Goal: Transaction & Acquisition: Purchase product/service

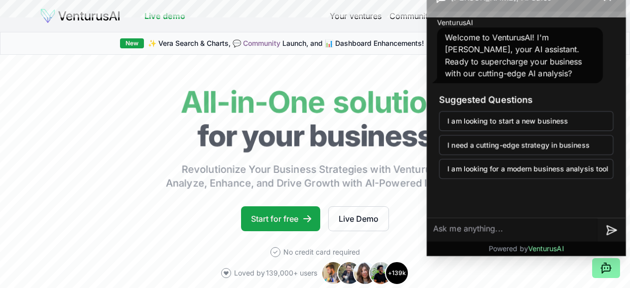
scroll to position [149, 0]
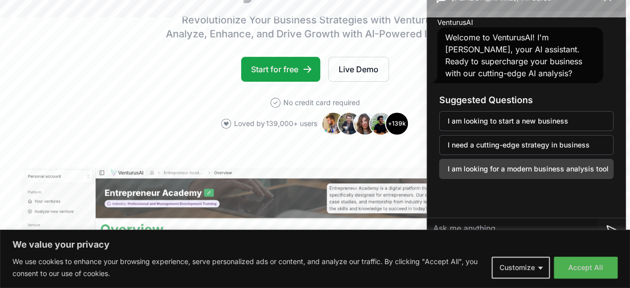
click at [524, 169] on button "I am looking for a modern business analysis tool" at bounding box center [526, 169] width 174 height 20
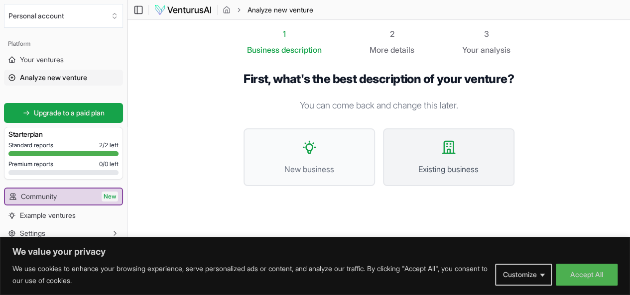
click at [457, 150] on icon at bounding box center [449, 147] width 16 height 16
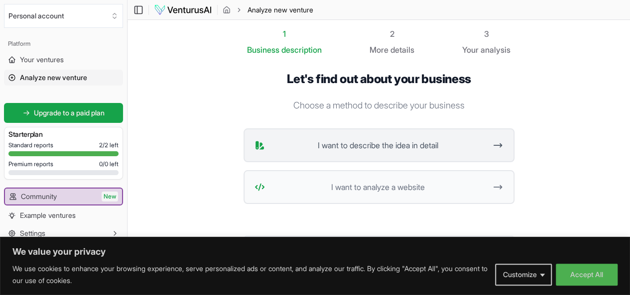
click at [461, 149] on span "I want to describe the idea in detail" at bounding box center [378, 145] width 218 height 12
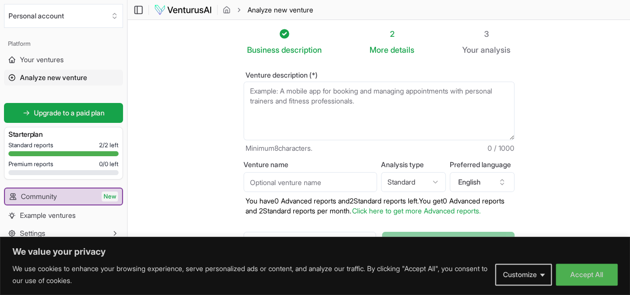
drag, startPoint x: 234, startPoint y: 93, endPoint x: 282, endPoint y: 98, distance: 48.1
click at [282, 98] on textarea "Venture description (*)" at bounding box center [378, 111] width 271 height 59
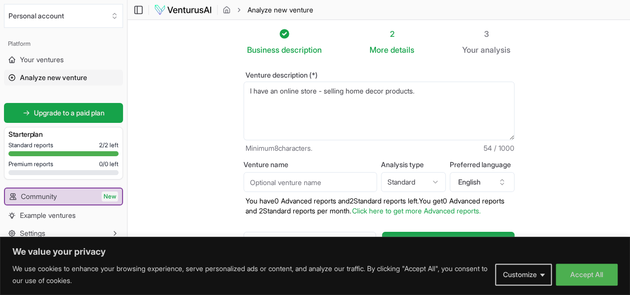
paste textarea "Trendy Decor Touches where we believe that every home deserves to be a sanctuar…"
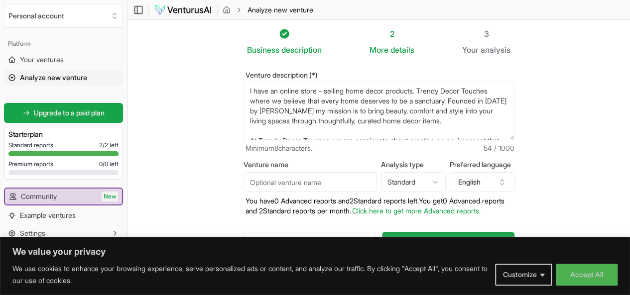
scroll to position [15, 0]
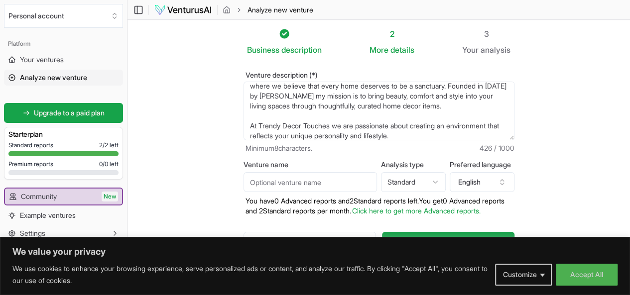
paste textarea "Our collection features a diverse range of products from elegant wall art and b…"
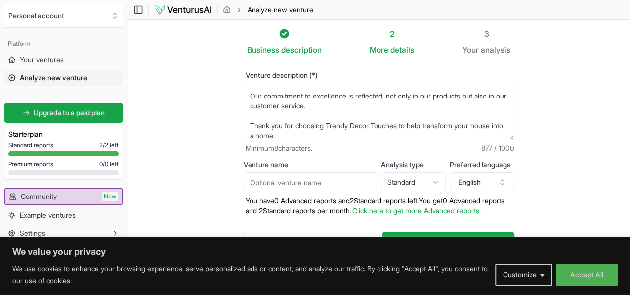
type textarea "I have an online store - selling home decor products. Trendy Decor Touches wher…"
click at [260, 179] on input "Venture name" at bounding box center [309, 182] width 133 height 20
type input "Trendy Decor Touches"
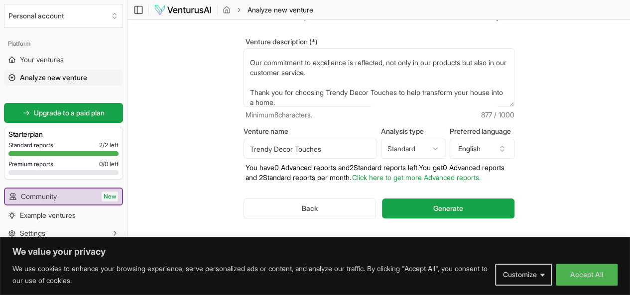
scroll to position [46, 0]
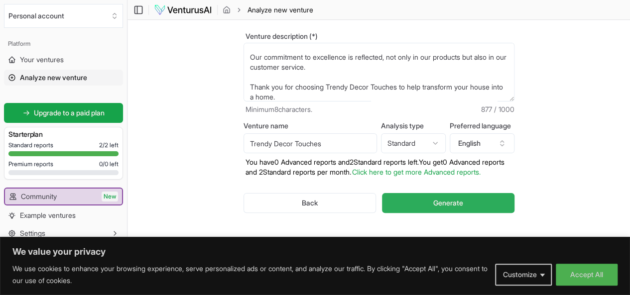
click at [442, 198] on span "Generate" at bounding box center [448, 203] width 30 height 10
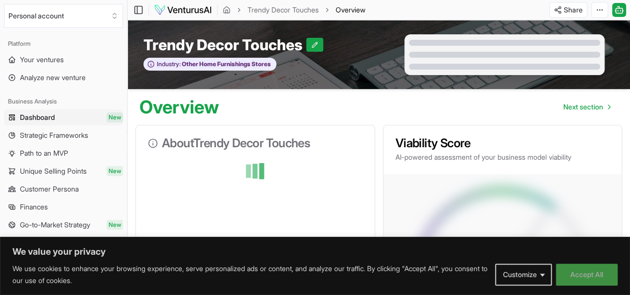
click at [588, 276] on button "Accept All" at bounding box center [587, 275] width 62 height 22
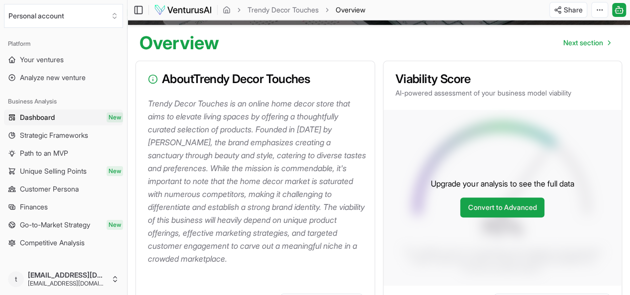
scroll to position [50, 0]
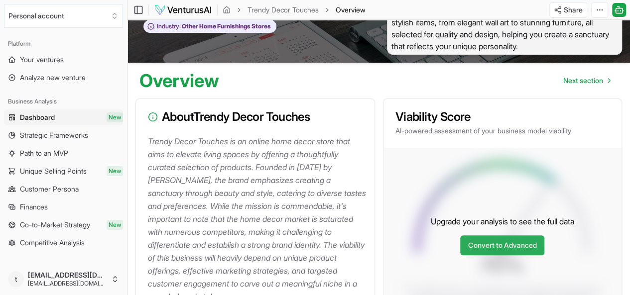
click at [481, 249] on link "Convert to Advanced" at bounding box center [502, 246] width 84 height 20
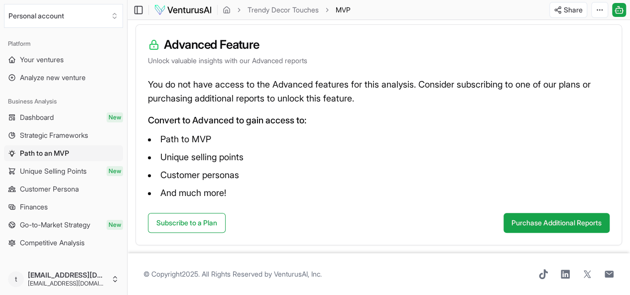
scroll to position [135, 0]
click at [536, 214] on button "Purchase Additional Reports" at bounding box center [556, 223] width 106 height 20
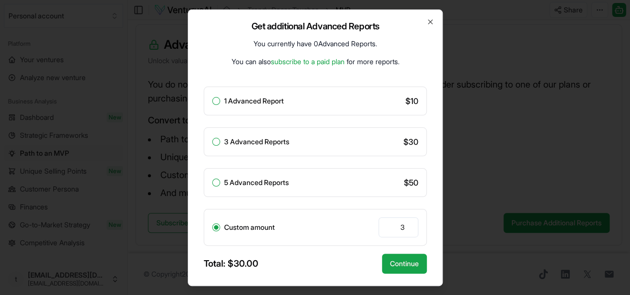
click at [217, 102] on button "1 Advanced Report" at bounding box center [216, 101] width 8 height 8
radio input "true"
